Goal: Task Accomplishment & Management: Use online tool/utility

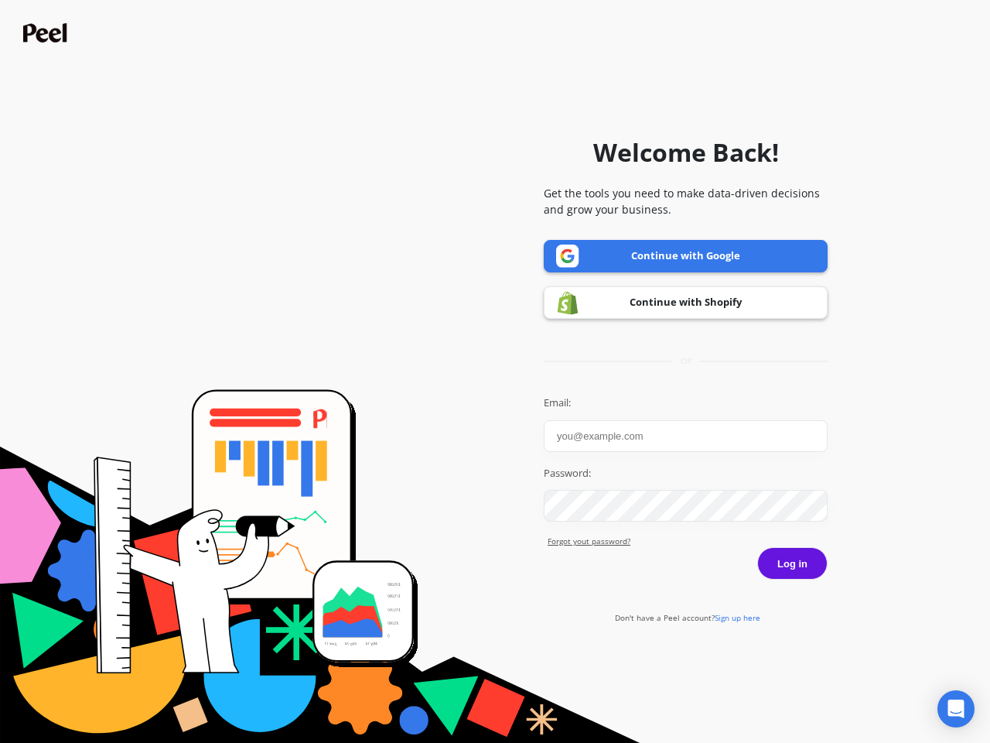
click at [956, 709] on icon "Open Intercom Messenger" at bounding box center [956, 708] width 16 height 19
